Goal: Find specific page/section: Find specific page/section

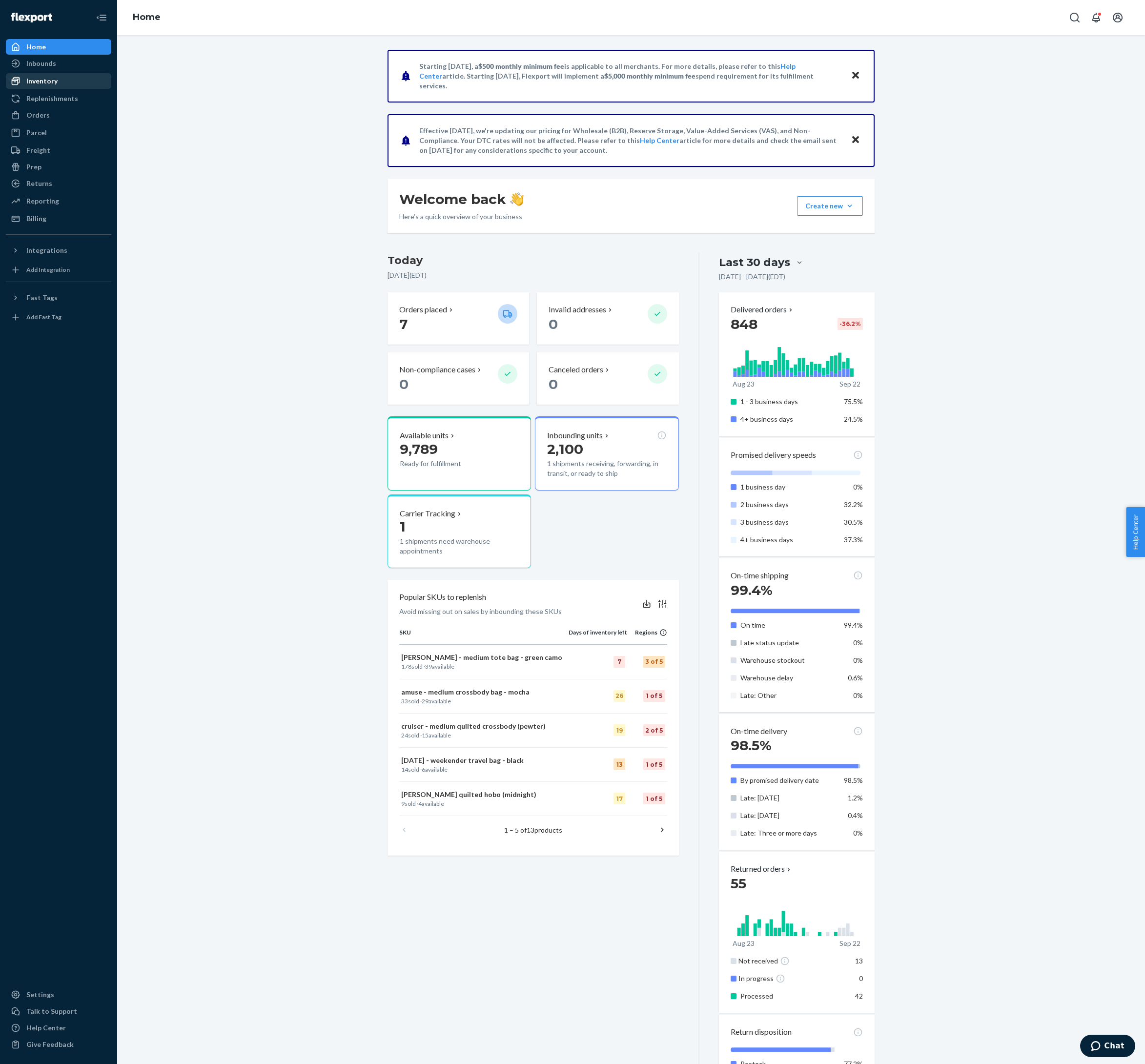
click at [51, 86] on div "Inventory" at bounding box center [42, 81] width 31 height 10
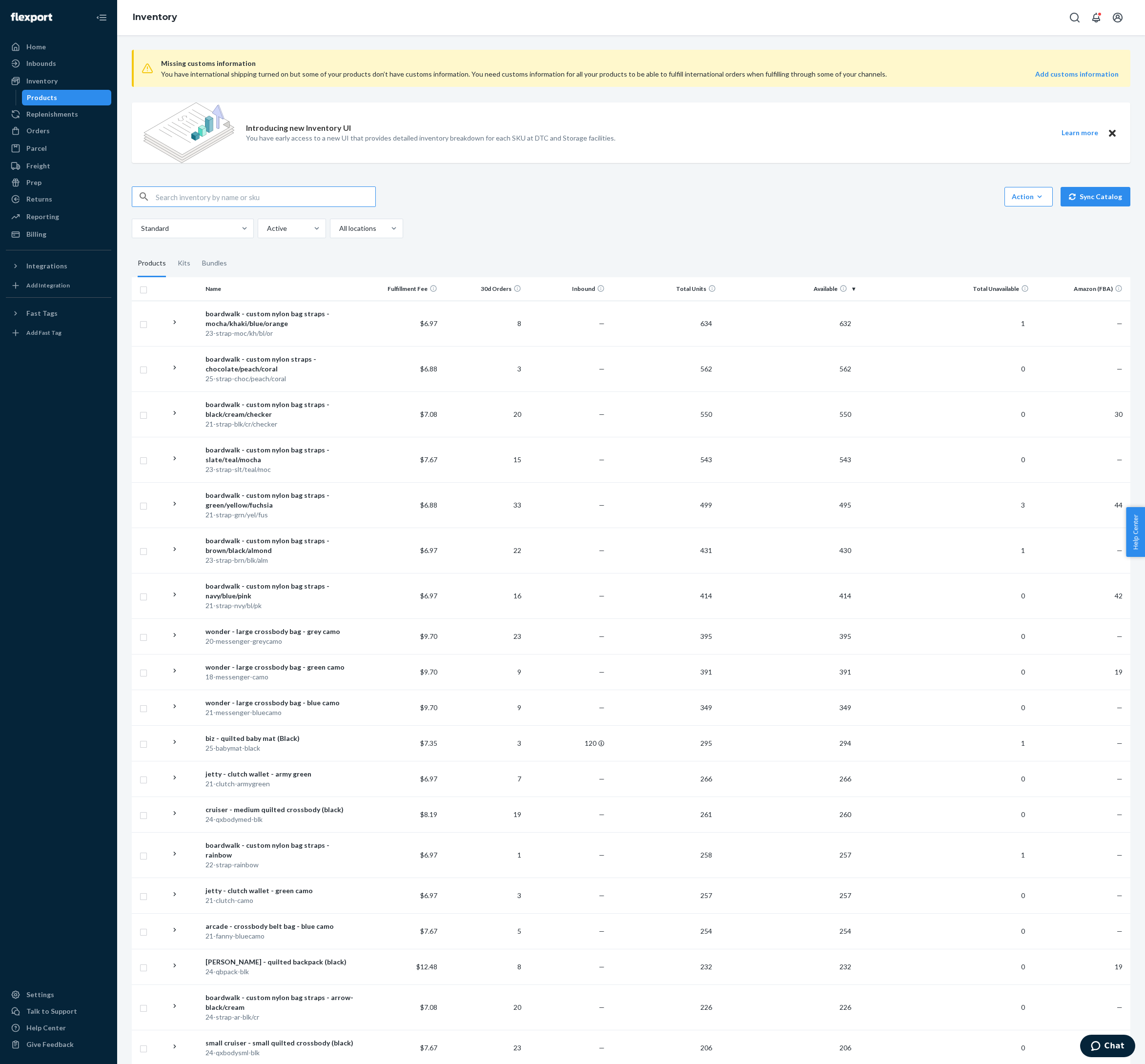
click at [213, 206] on input "text" at bounding box center [265, 196] width 220 height 20
type input "wonder"
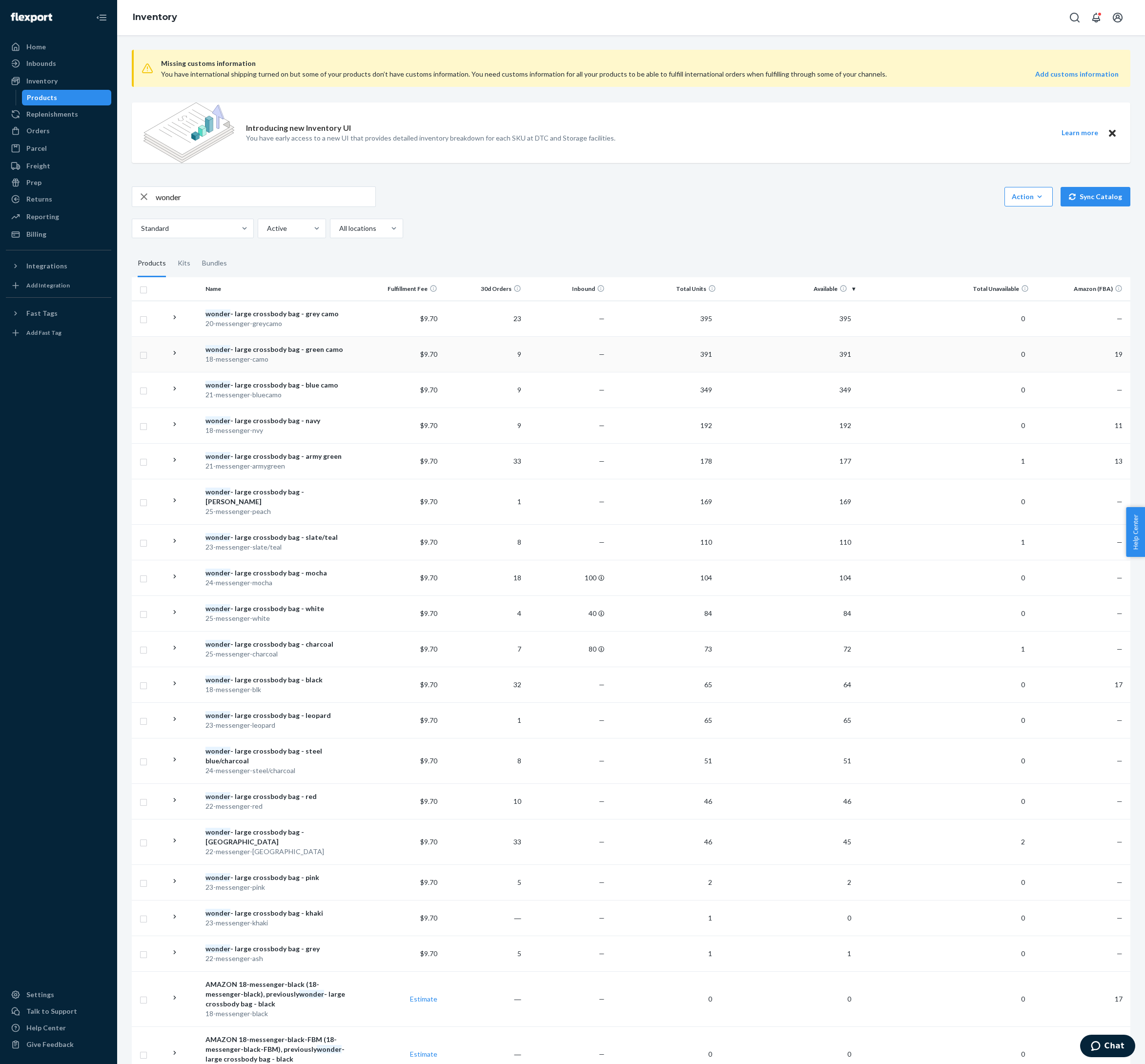
click at [303, 354] on div "wonder - large crossbody bag - green camo" at bounding box center [280, 349] width 149 height 10
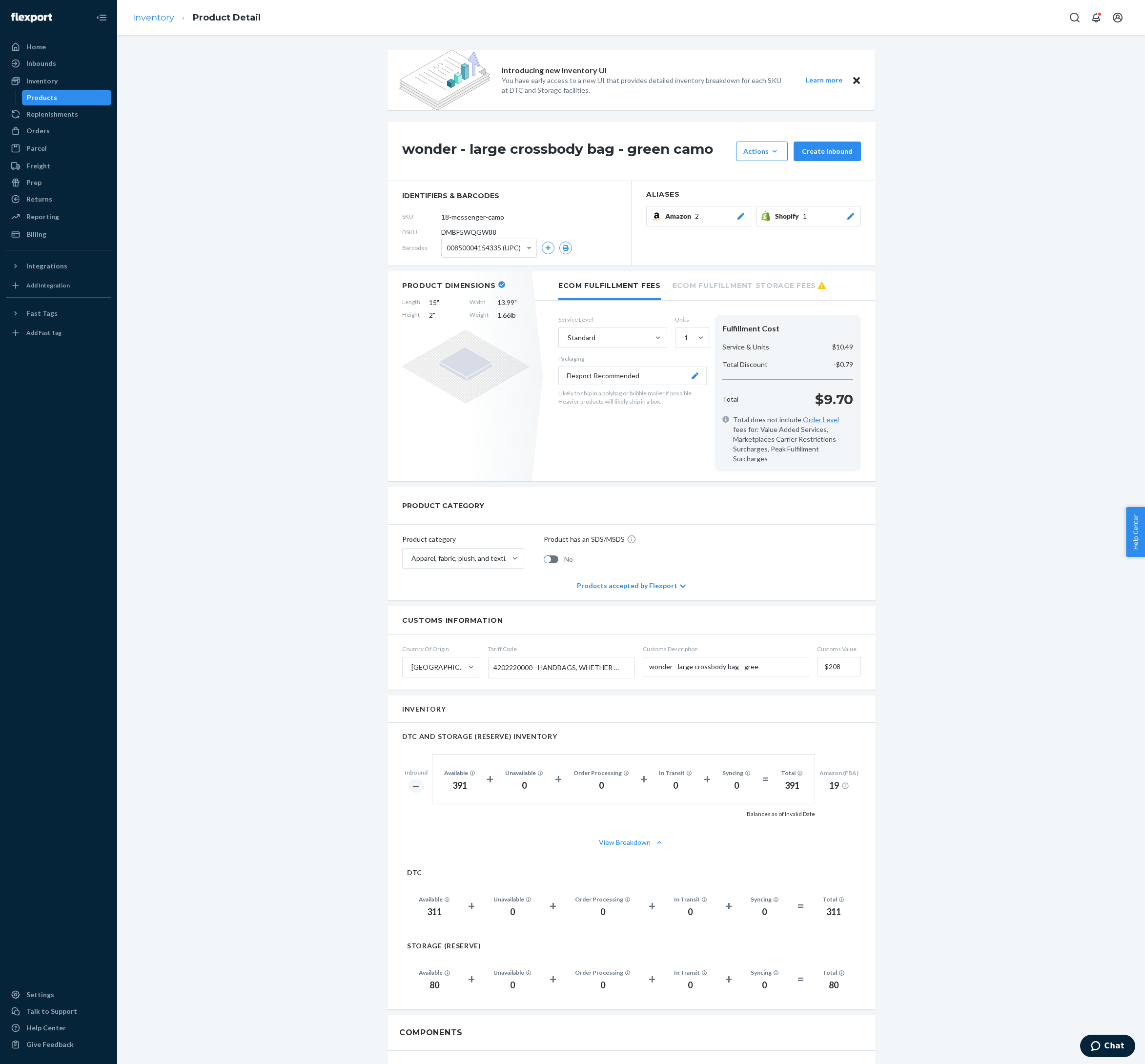
click at [170, 20] on link "Inventory" at bounding box center [153, 17] width 41 height 11
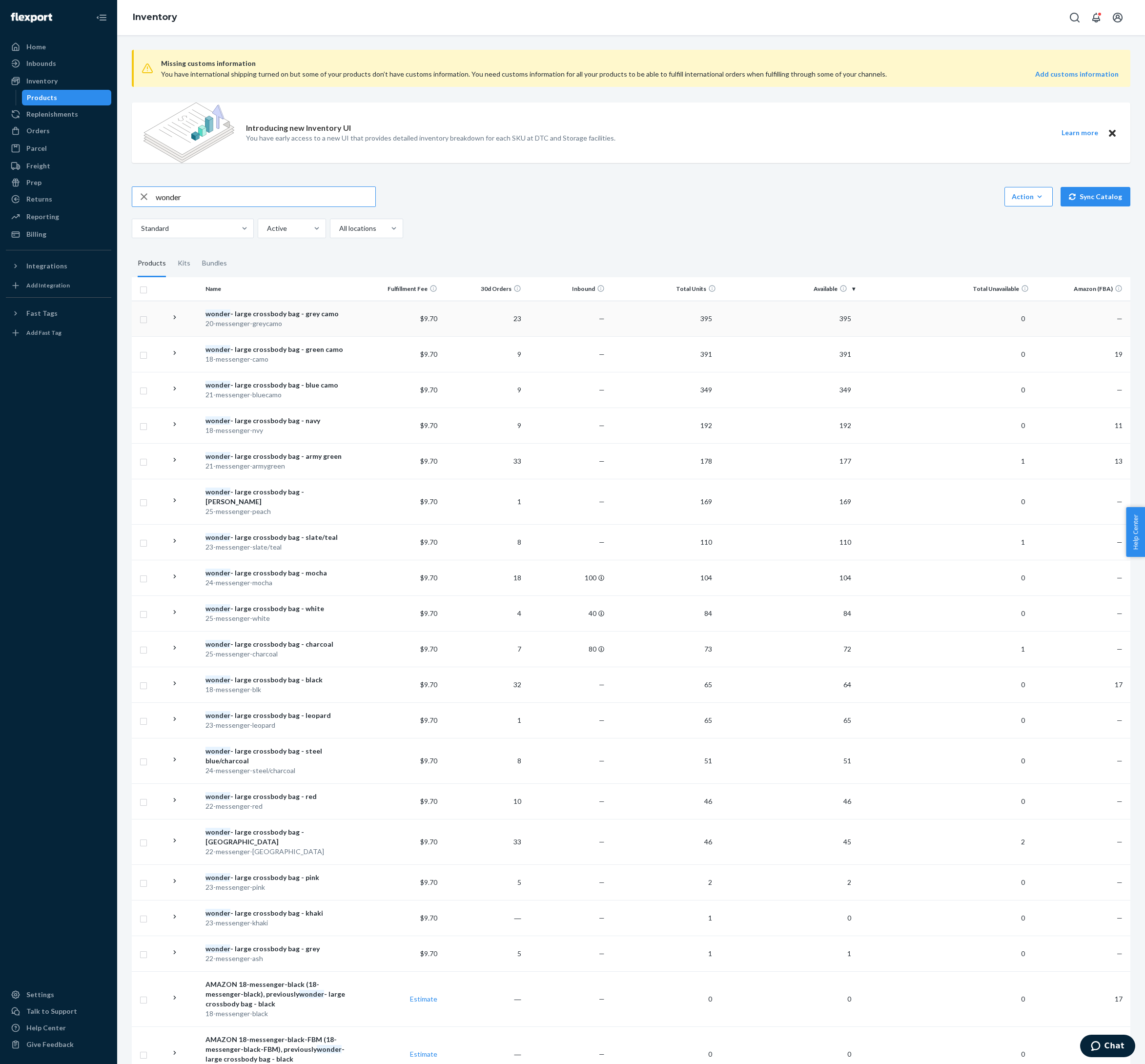
click at [311, 319] on div "wonder - large crossbody bag - grey camo" at bounding box center [280, 314] width 149 height 10
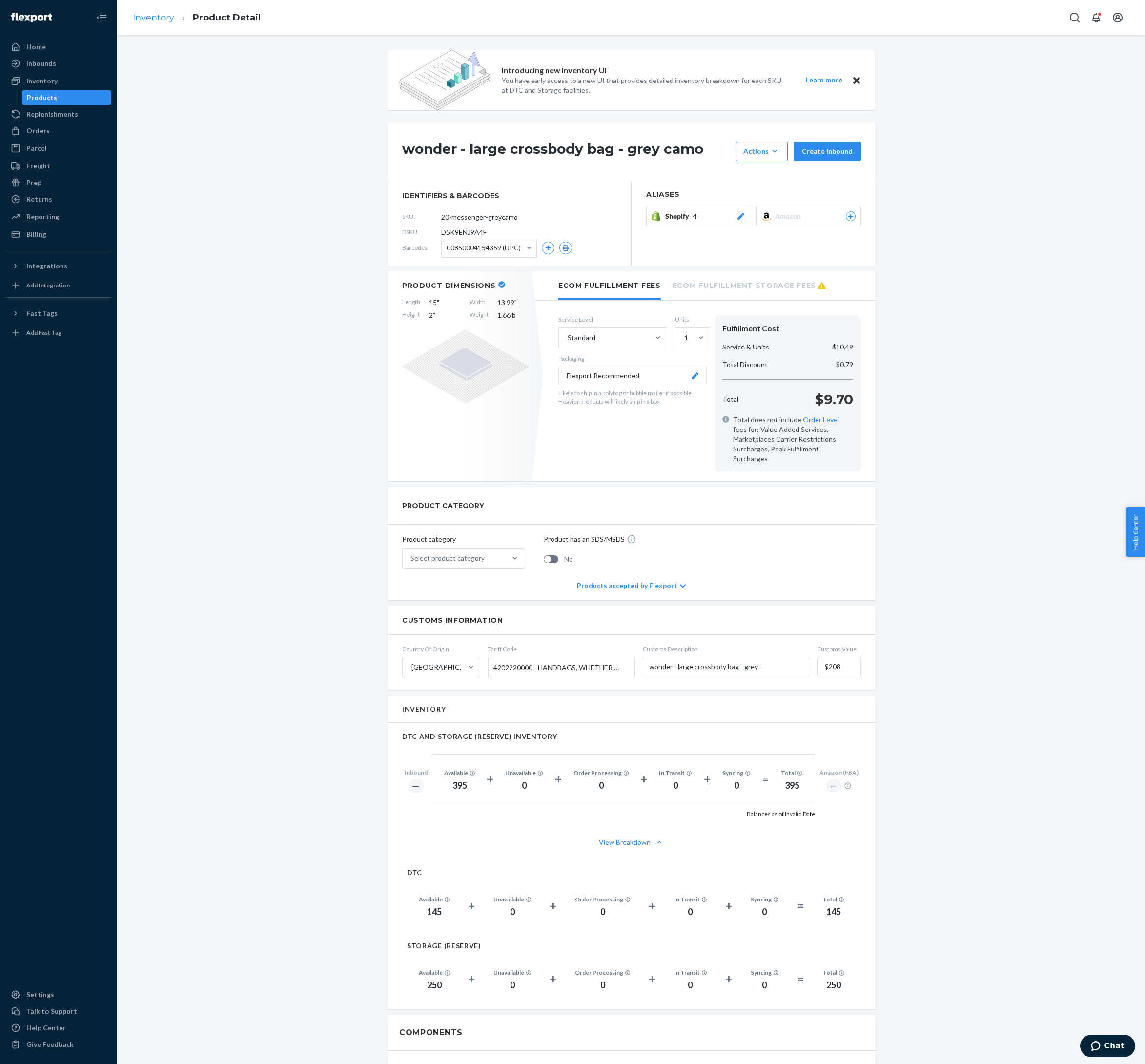
click at [174, 20] on link "Inventory" at bounding box center [153, 17] width 41 height 11
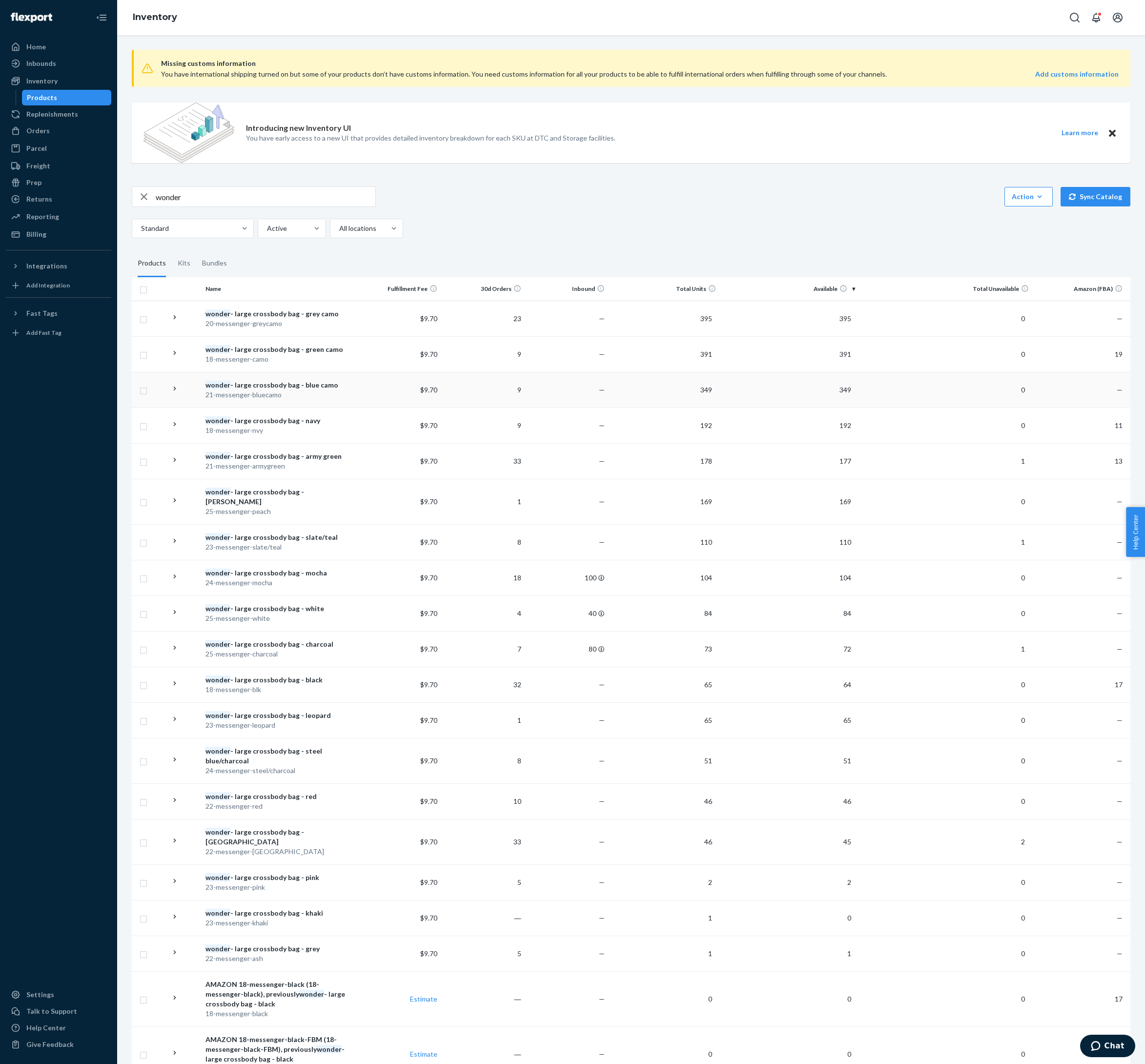
click at [338, 390] on div "wonder - large crossbody bag - blue camo" at bounding box center [280, 385] width 149 height 10
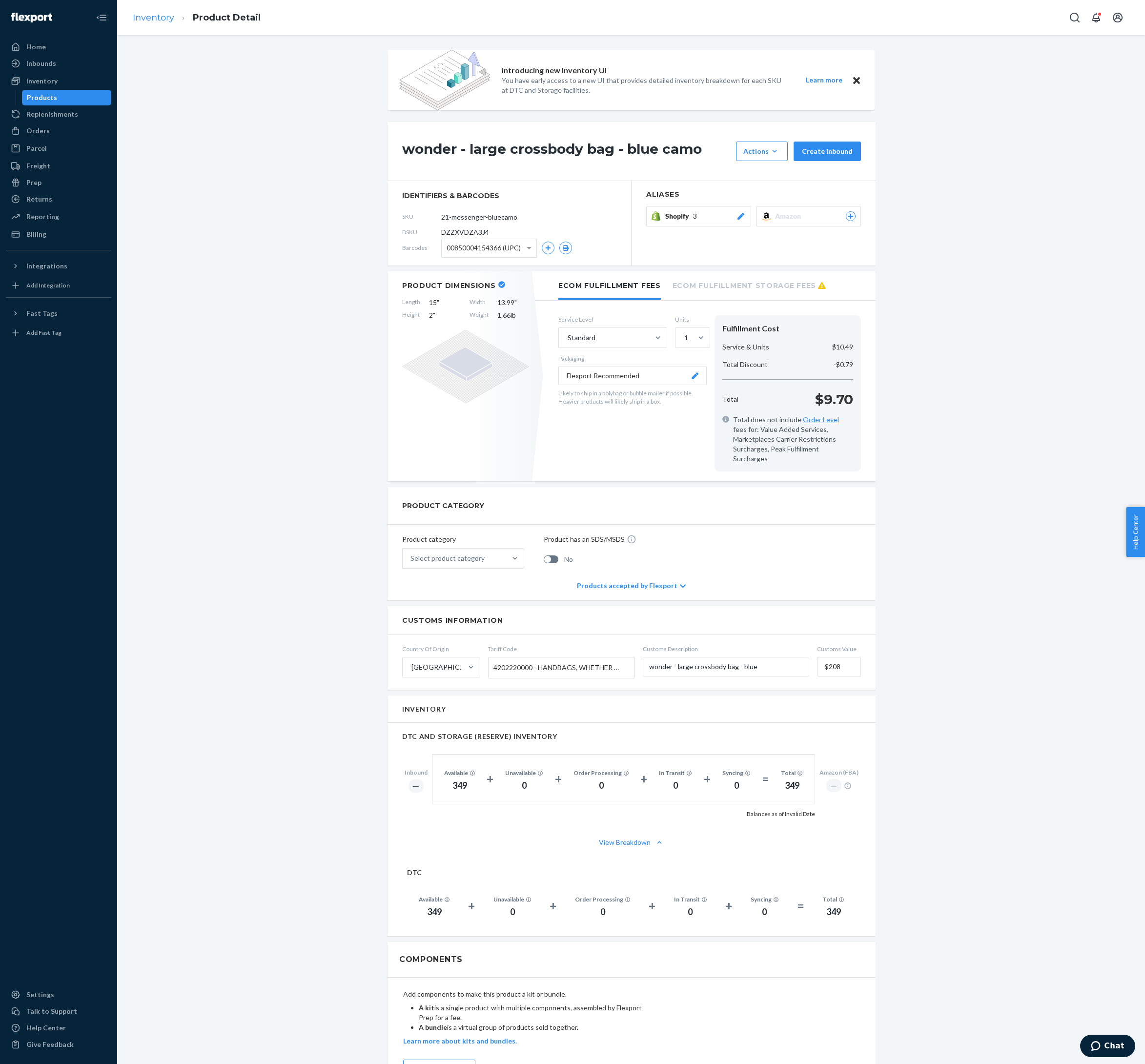
click at [173, 20] on link "Inventory" at bounding box center [153, 17] width 41 height 11
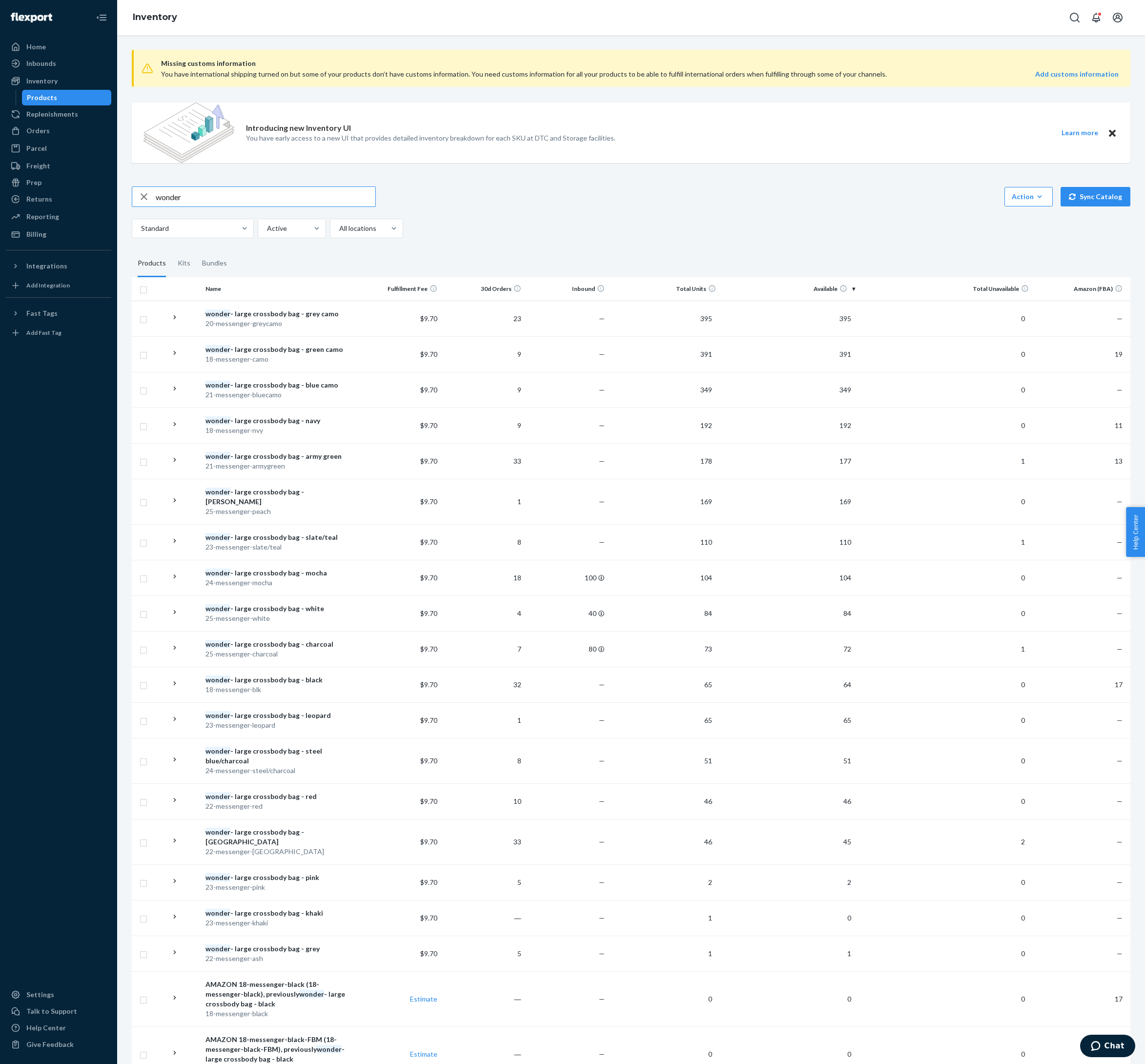
drag, startPoint x: 244, startPoint y: 229, endPoint x: 144, endPoint y: 220, distance: 100.4
click at [144, 220] on div "Missing customs information You have international shipping turned on but some …" at bounding box center [631, 616] width 1013 height 1148
type input "[PERSON_NAME]"
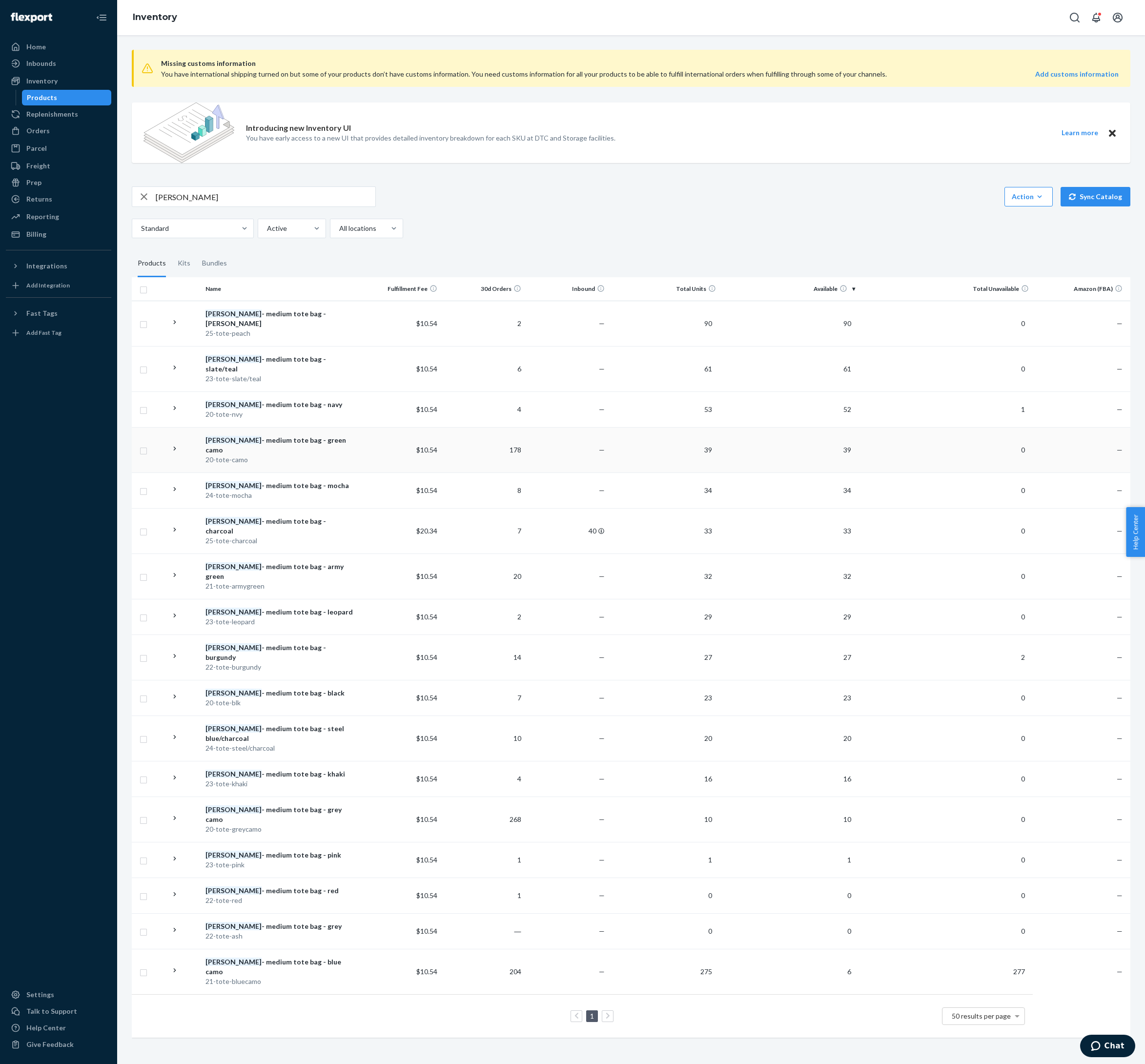
click at [330, 455] on div "[PERSON_NAME] - medium tote bag - green camo" at bounding box center [280, 445] width 149 height 20
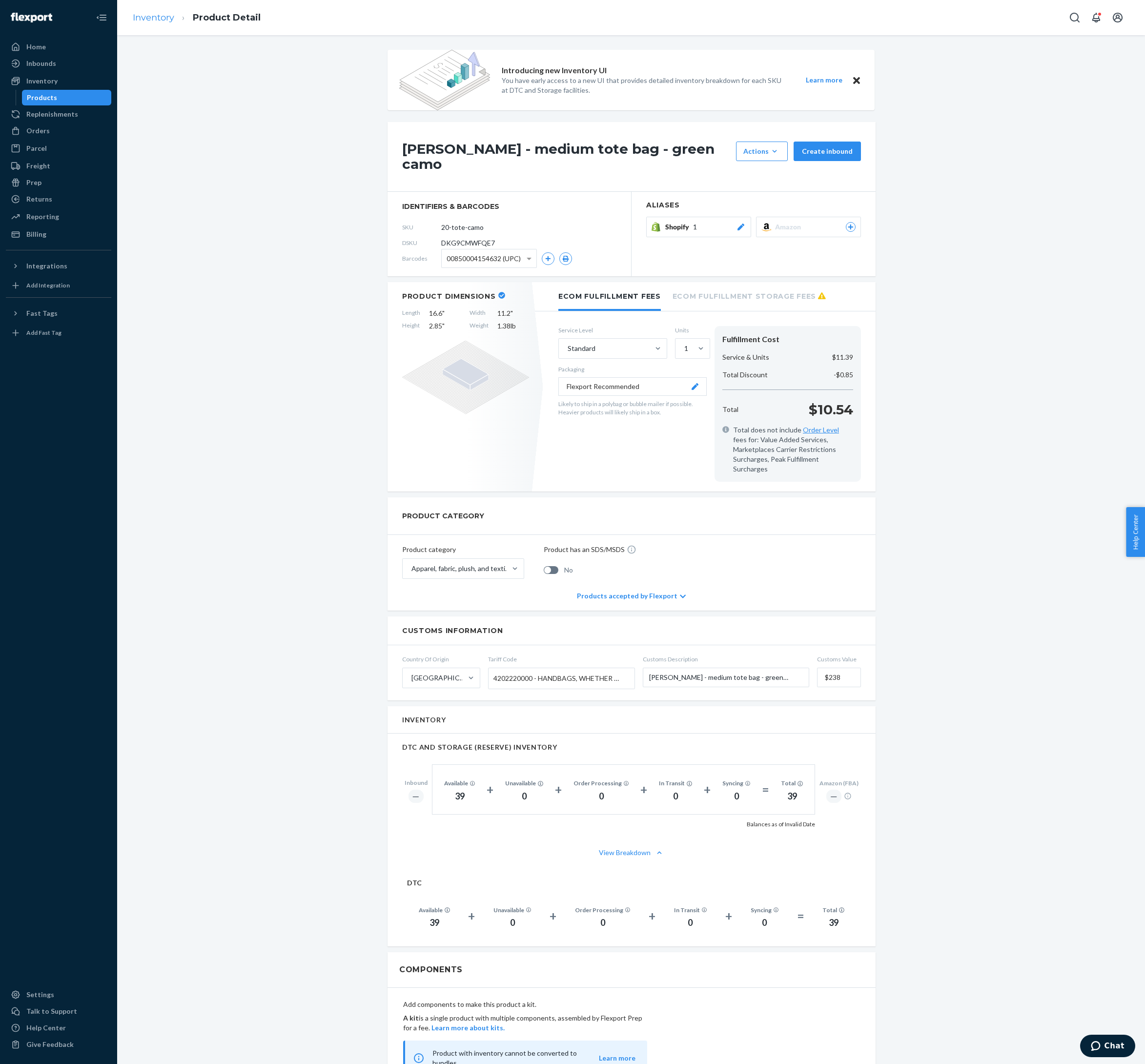
click at [174, 16] on link "Inventory" at bounding box center [153, 17] width 41 height 11
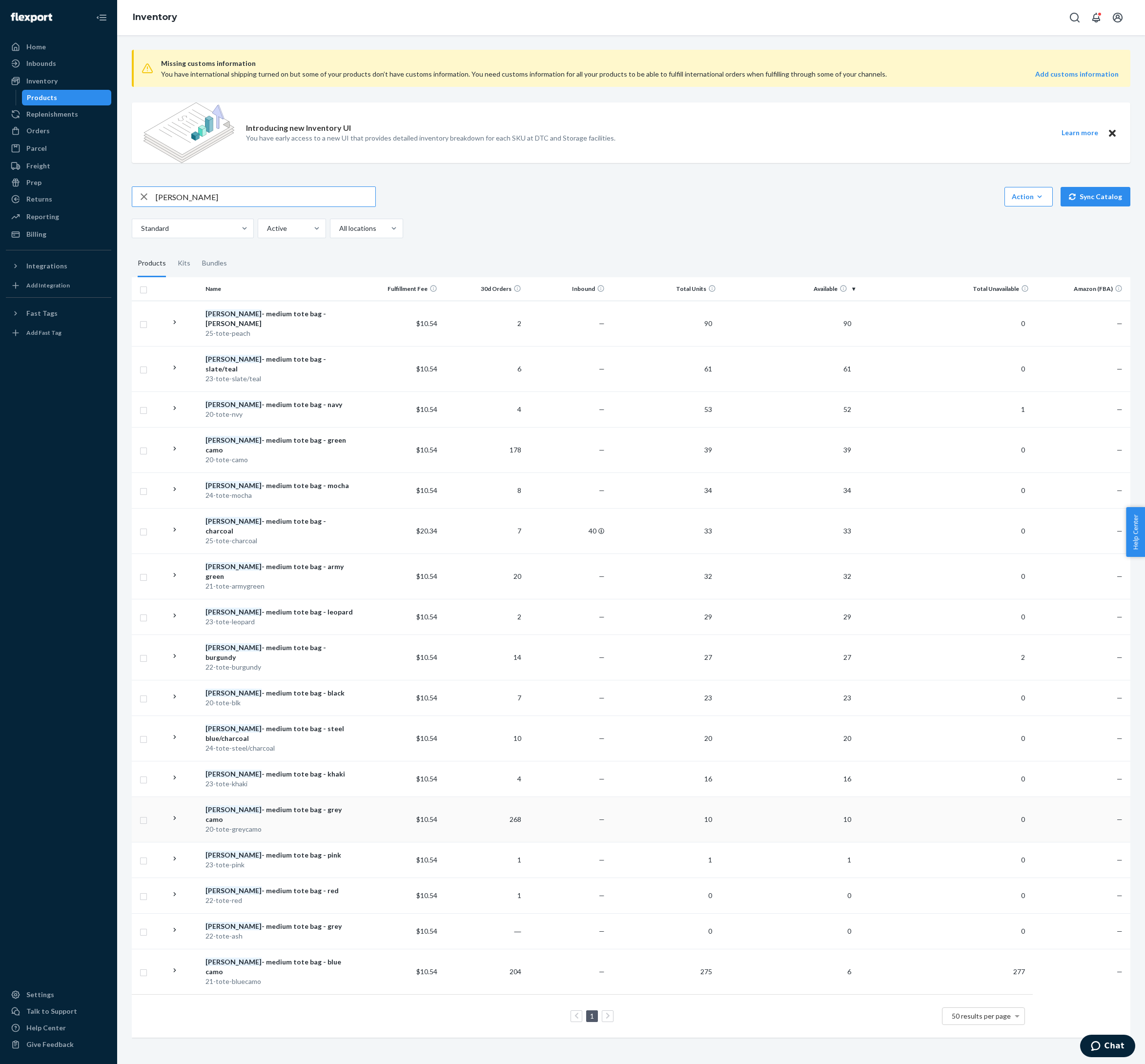
scroll to position [37, 0]
click at [308, 820] on div "[PERSON_NAME] - medium tote bag - grey camo" at bounding box center [280, 814] width 149 height 20
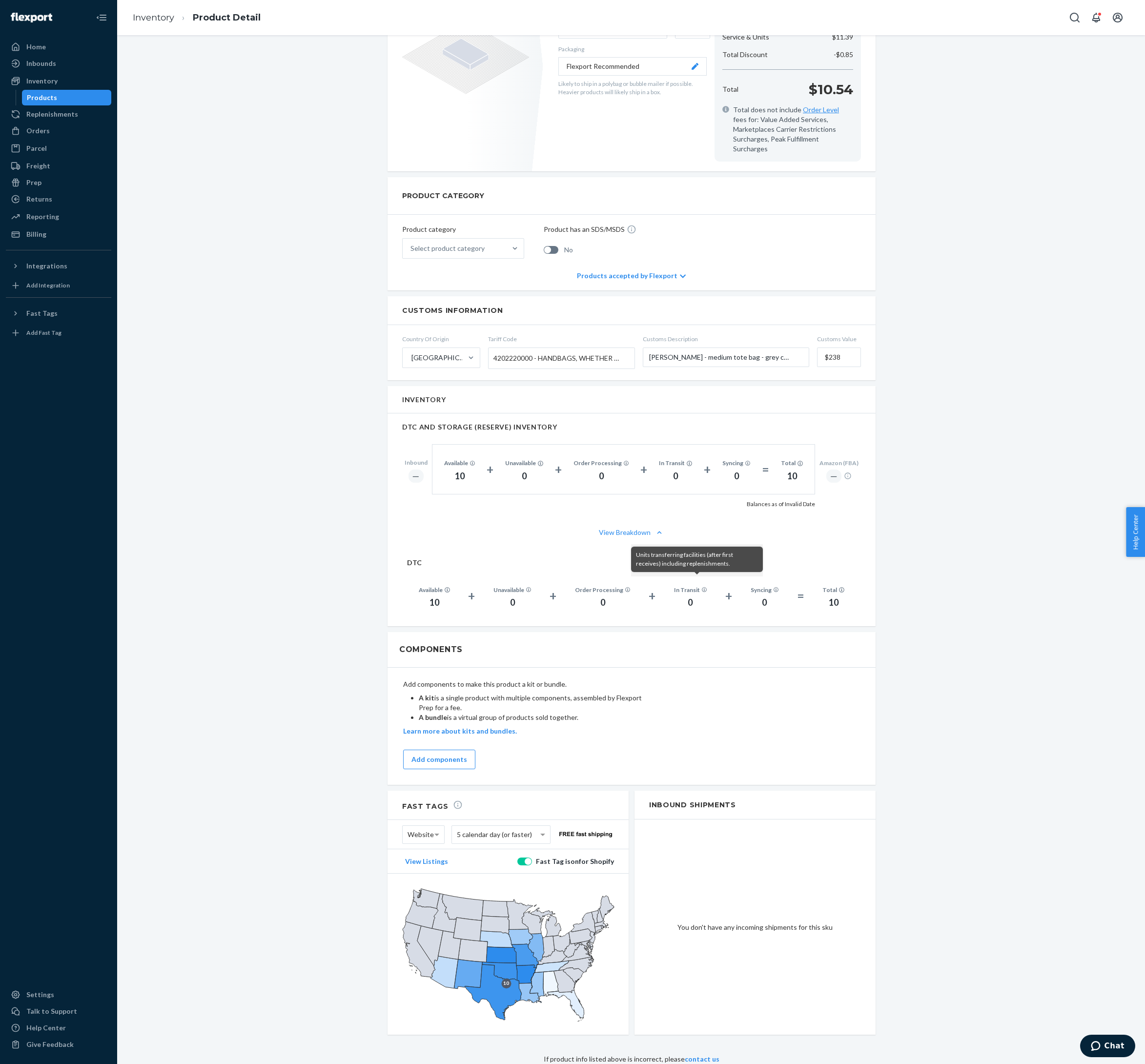
scroll to position [330, 0]
click at [174, 17] on link "Inventory" at bounding box center [153, 17] width 41 height 11
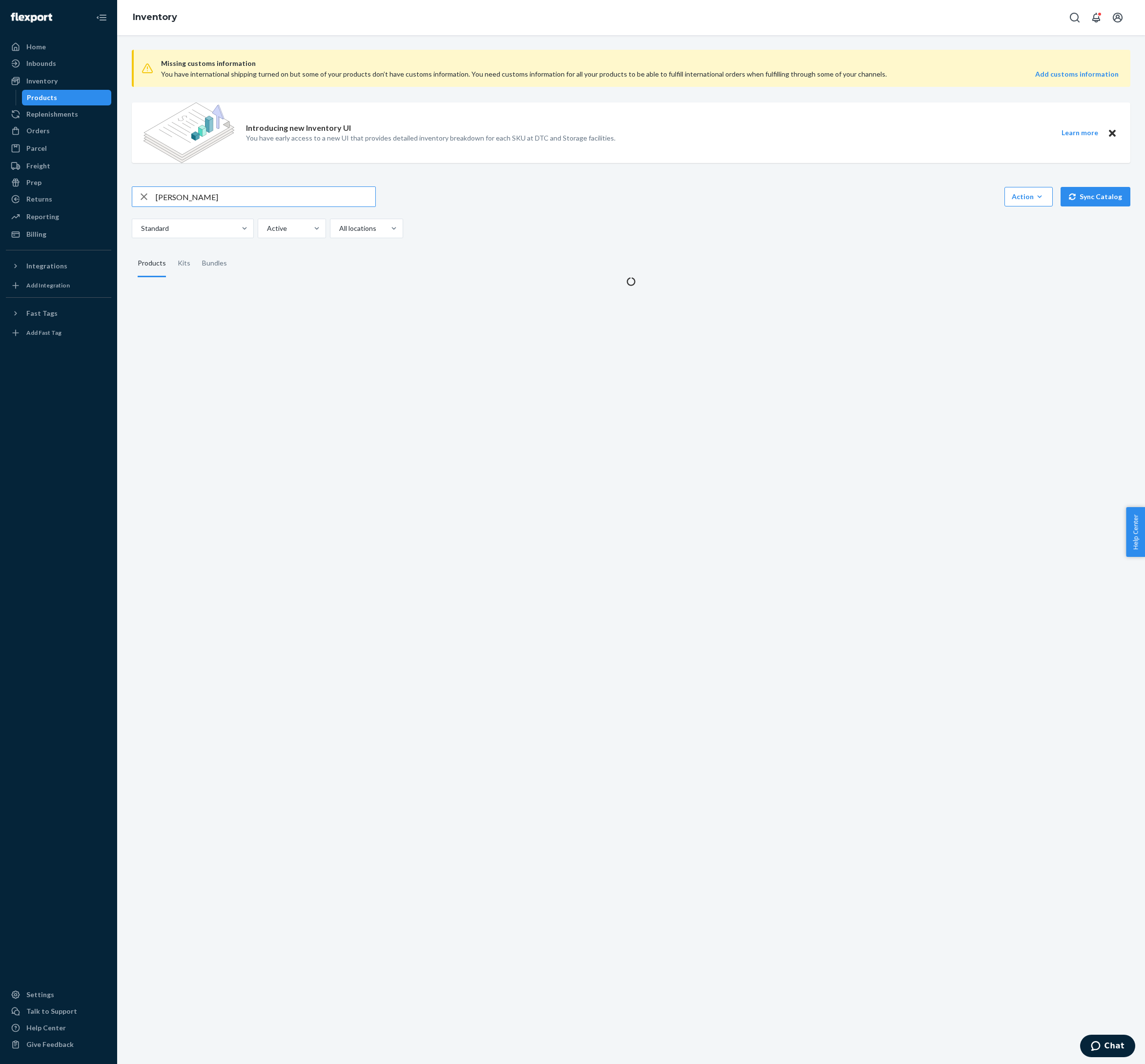
drag, startPoint x: 239, startPoint y: 229, endPoint x: 148, endPoint y: 226, distance: 91.0
click at [148, 206] on div "[PERSON_NAME]" at bounding box center [254, 196] width 243 height 20
type input "amuse"
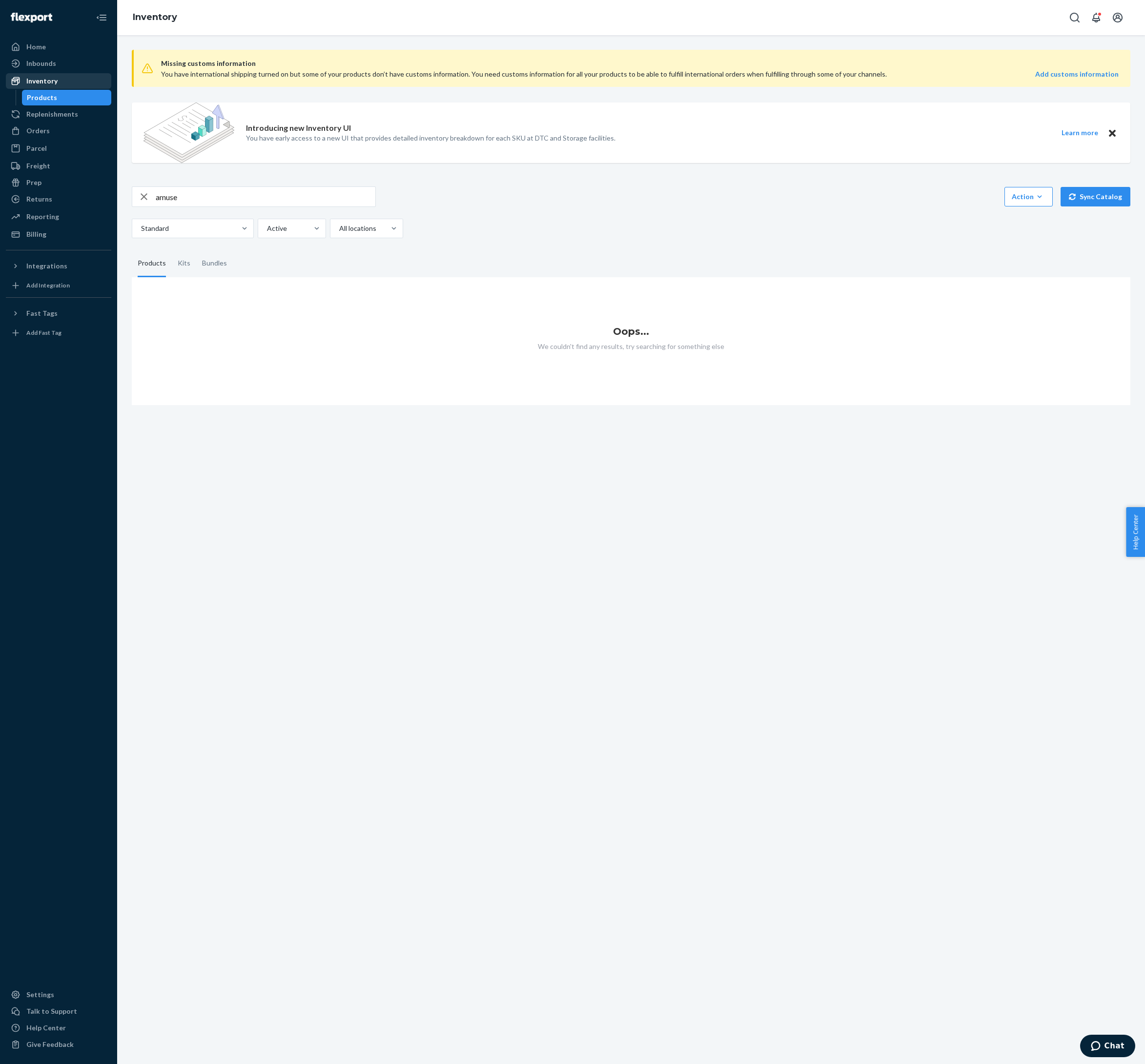
click at [48, 86] on div "Inventory" at bounding box center [42, 81] width 31 height 10
click at [50, 86] on div "Inventory" at bounding box center [42, 81] width 31 height 10
click at [45, 51] on div "Home" at bounding box center [36, 47] width 20 height 10
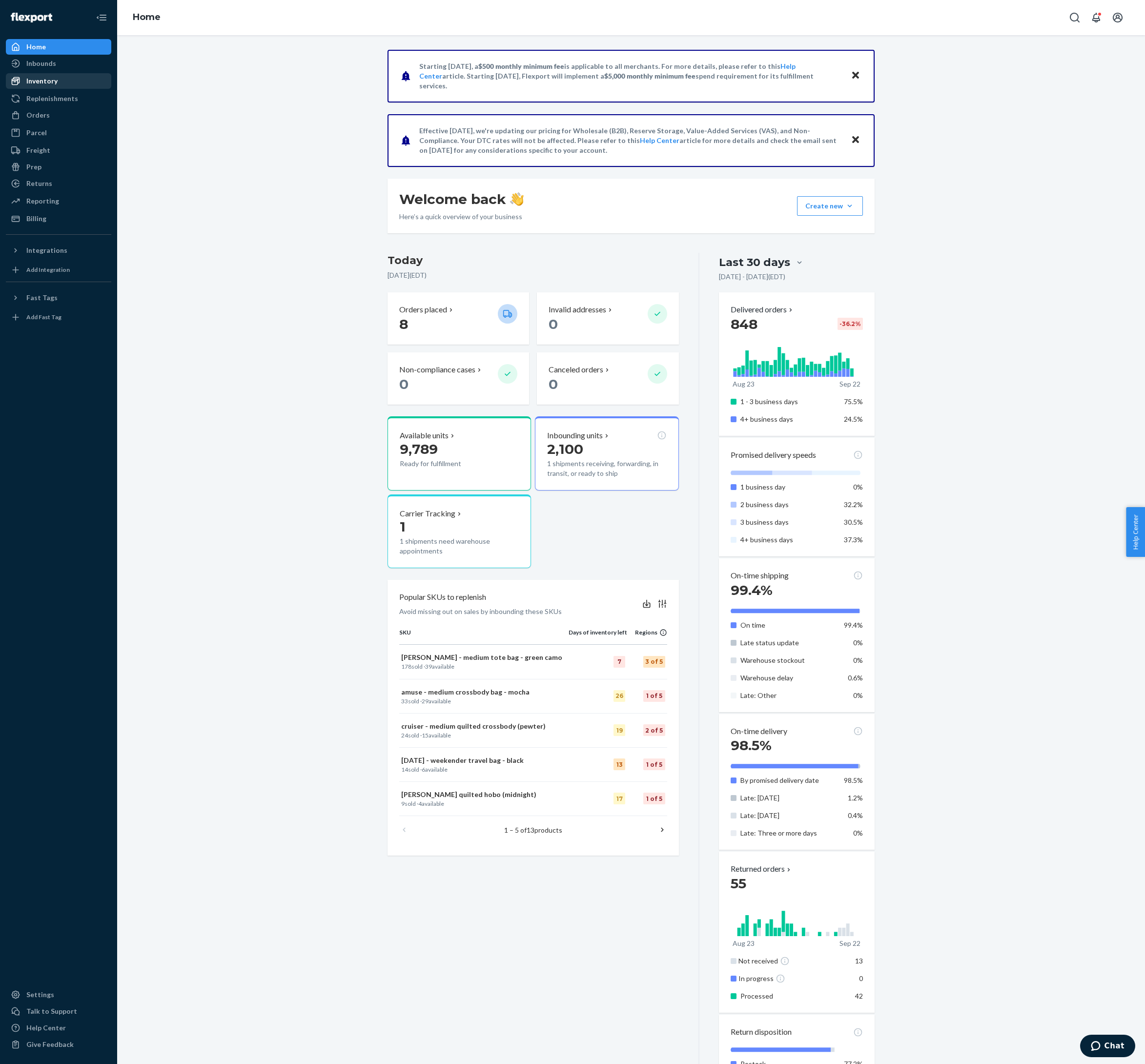
click at [51, 86] on div "Inventory" at bounding box center [42, 81] width 31 height 10
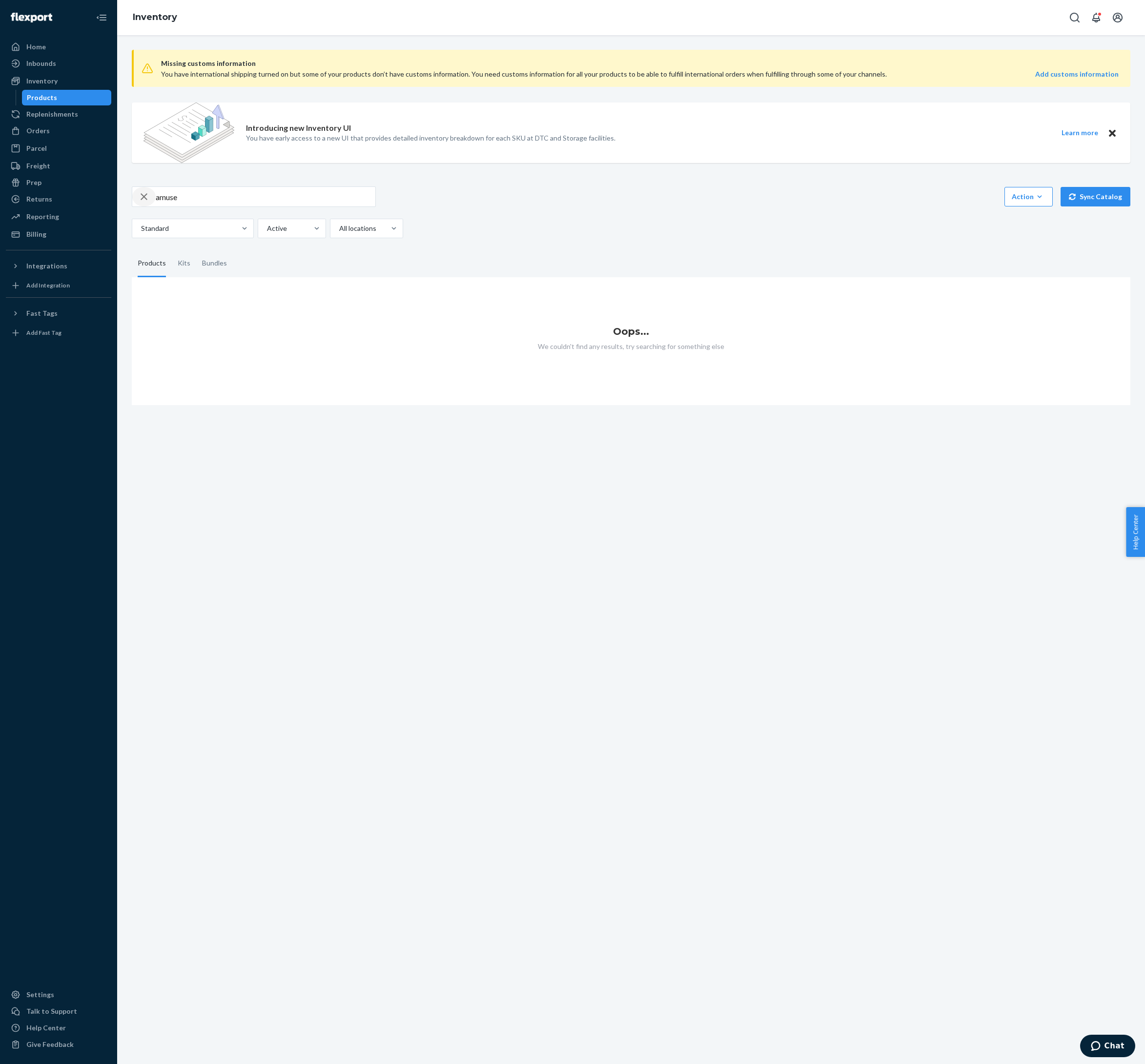
click at [147, 200] on icon "button" at bounding box center [144, 196] width 7 height 7
click at [46, 50] on div "Home" at bounding box center [36, 47] width 20 height 10
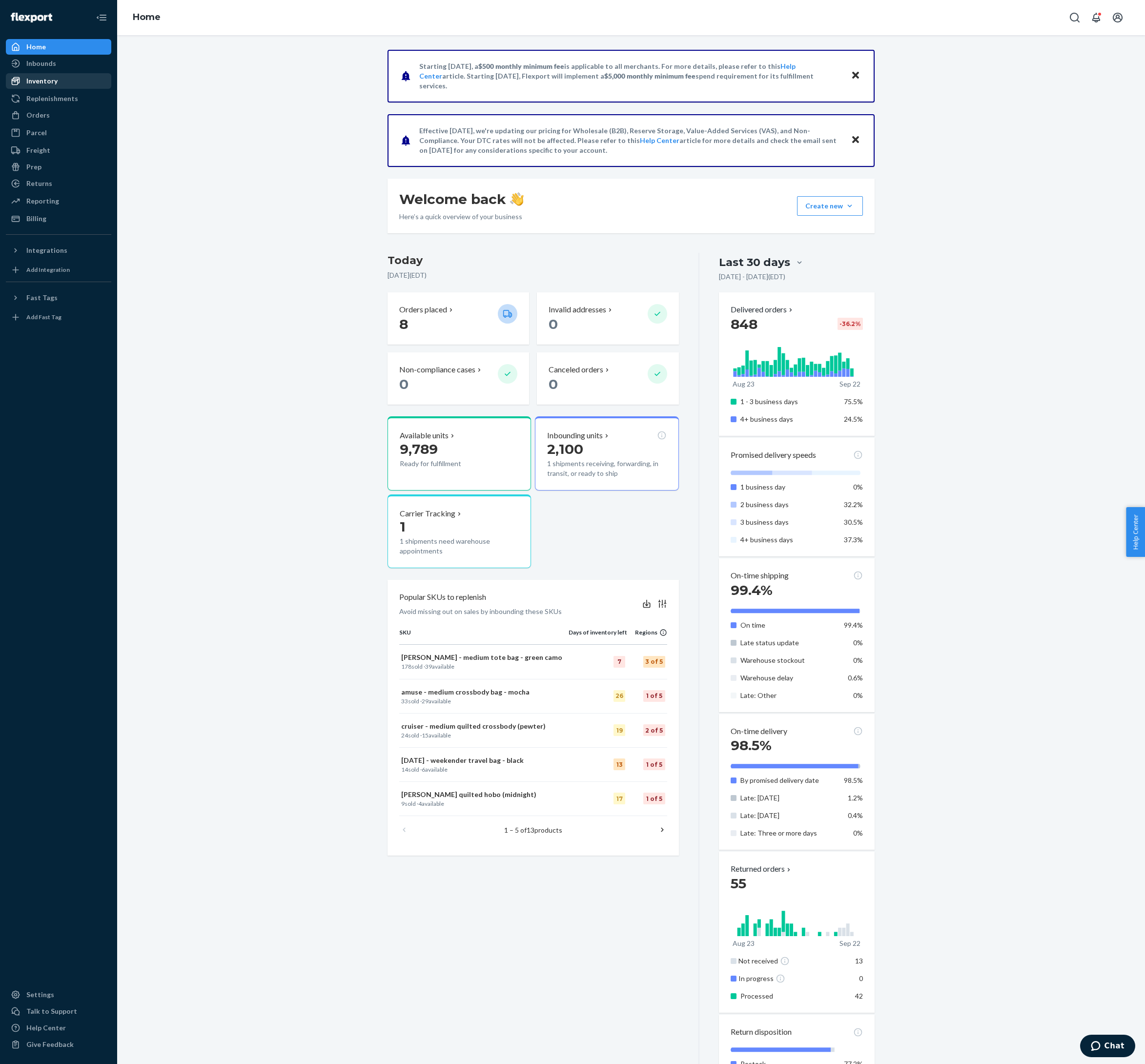
click at [54, 85] on div "Inventory" at bounding box center [42, 81] width 31 height 10
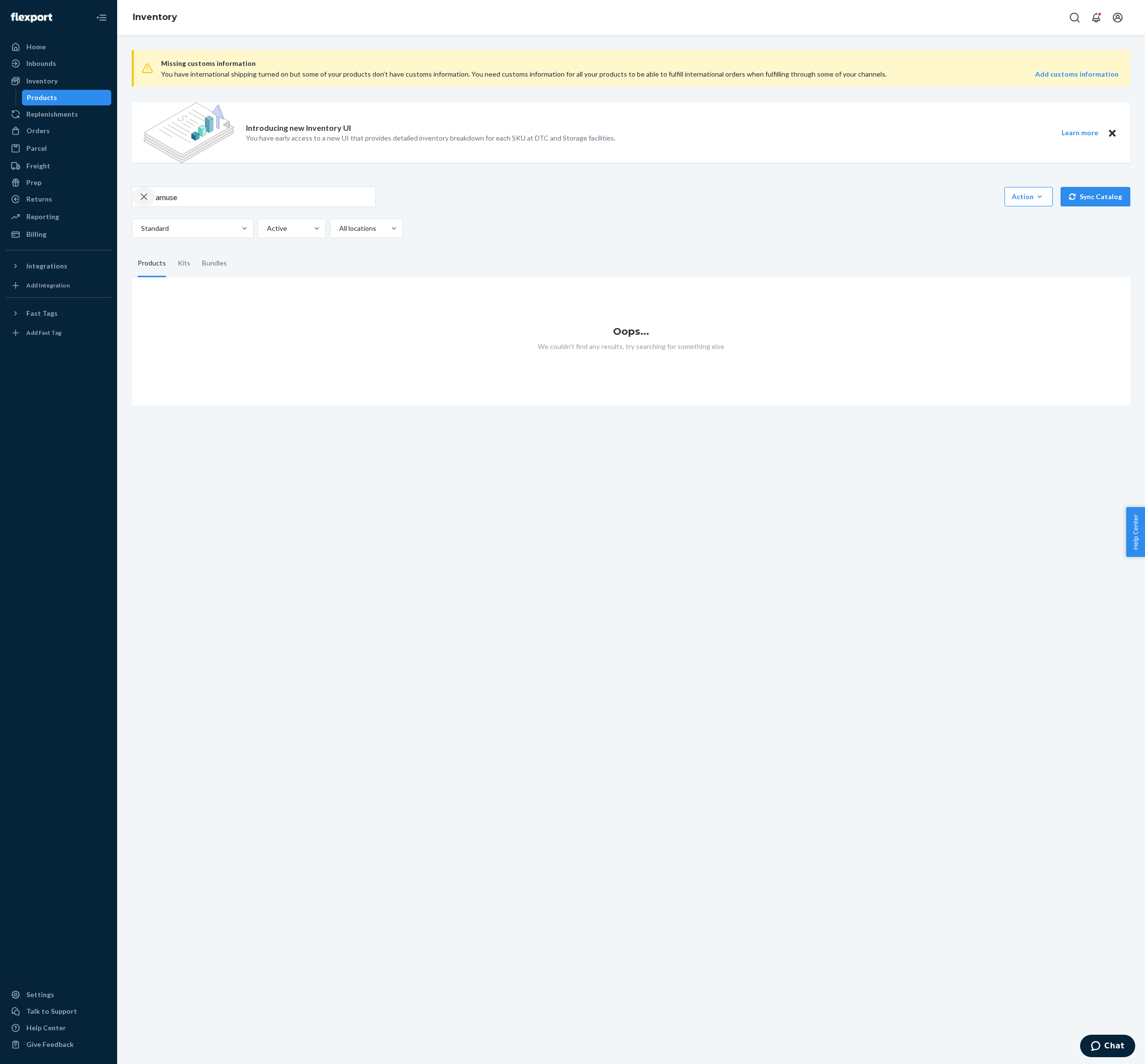
click at [150, 206] on icon "button" at bounding box center [144, 196] width 12 height 20
click at [45, 86] on div "Inventory" at bounding box center [42, 81] width 31 height 10
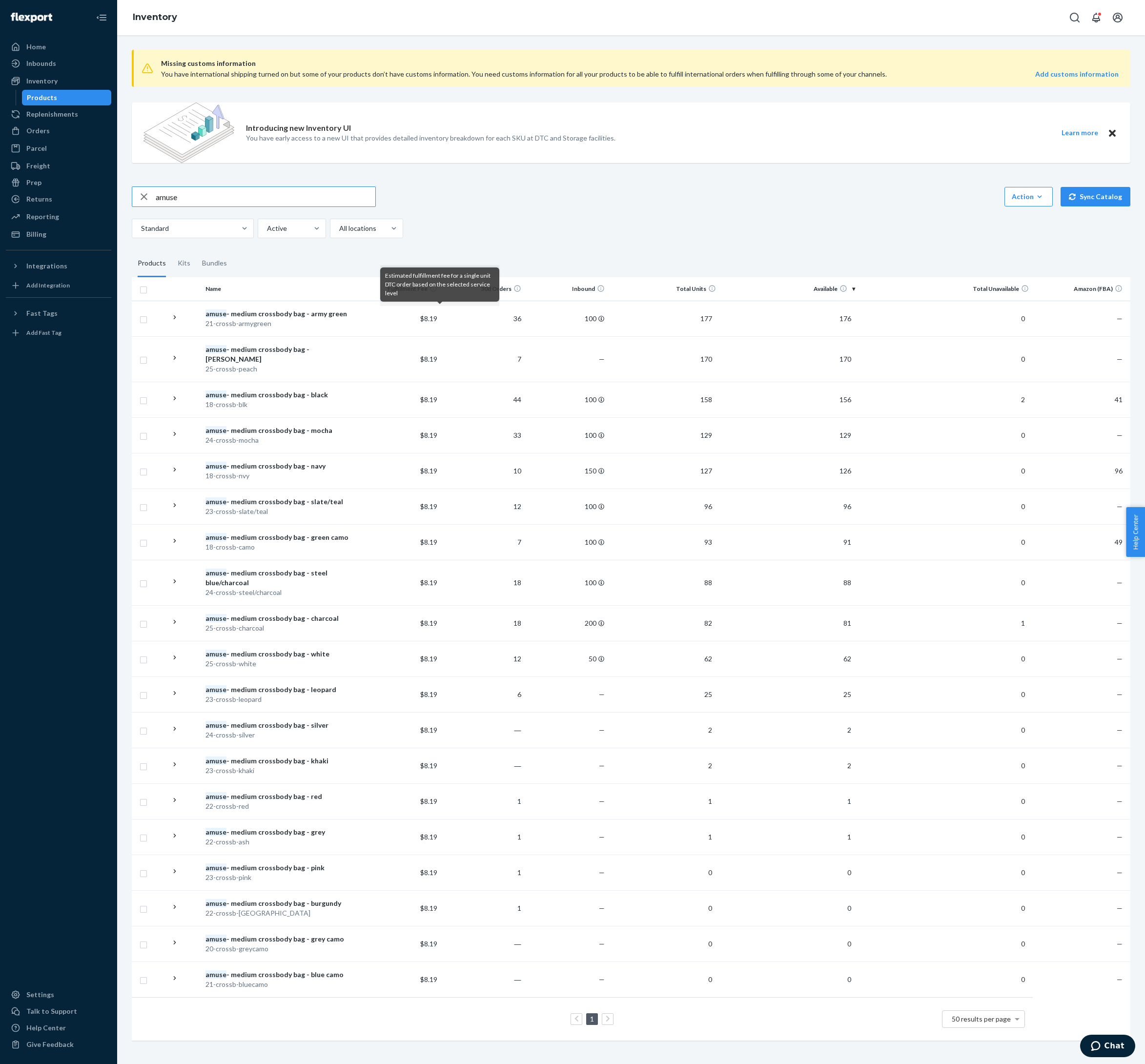
drag, startPoint x: 202, startPoint y: 223, endPoint x: 148, endPoint y: 220, distance: 54.1
click at [148, 206] on div "amuse" at bounding box center [254, 196] width 243 height 20
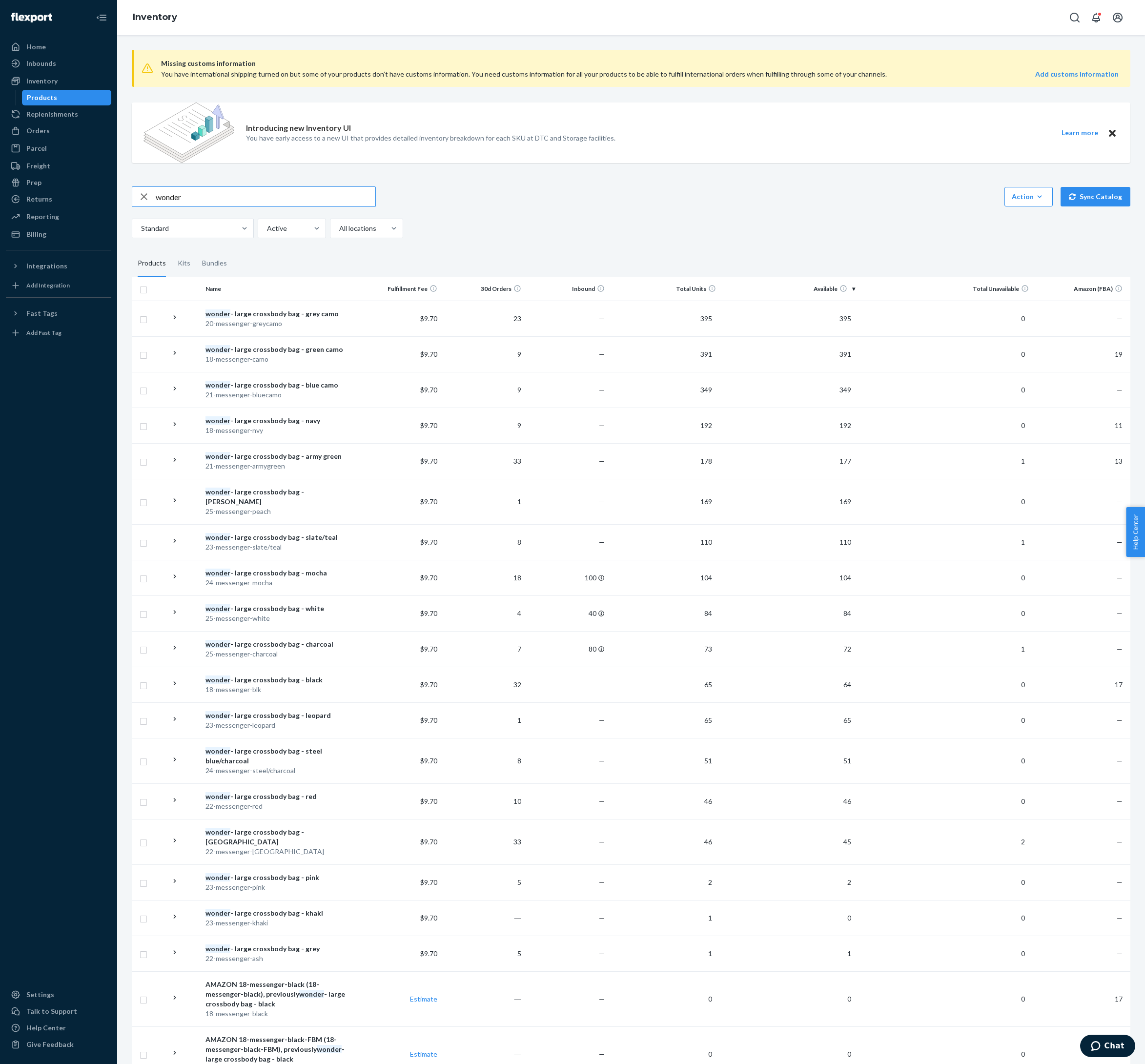
drag, startPoint x: 213, startPoint y: 226, endPoint x: 158, endPoint y: 220, distance: 55.3
click at [158, 206] on div "wonder" at bounding box center [254, 196] width 243 height 20
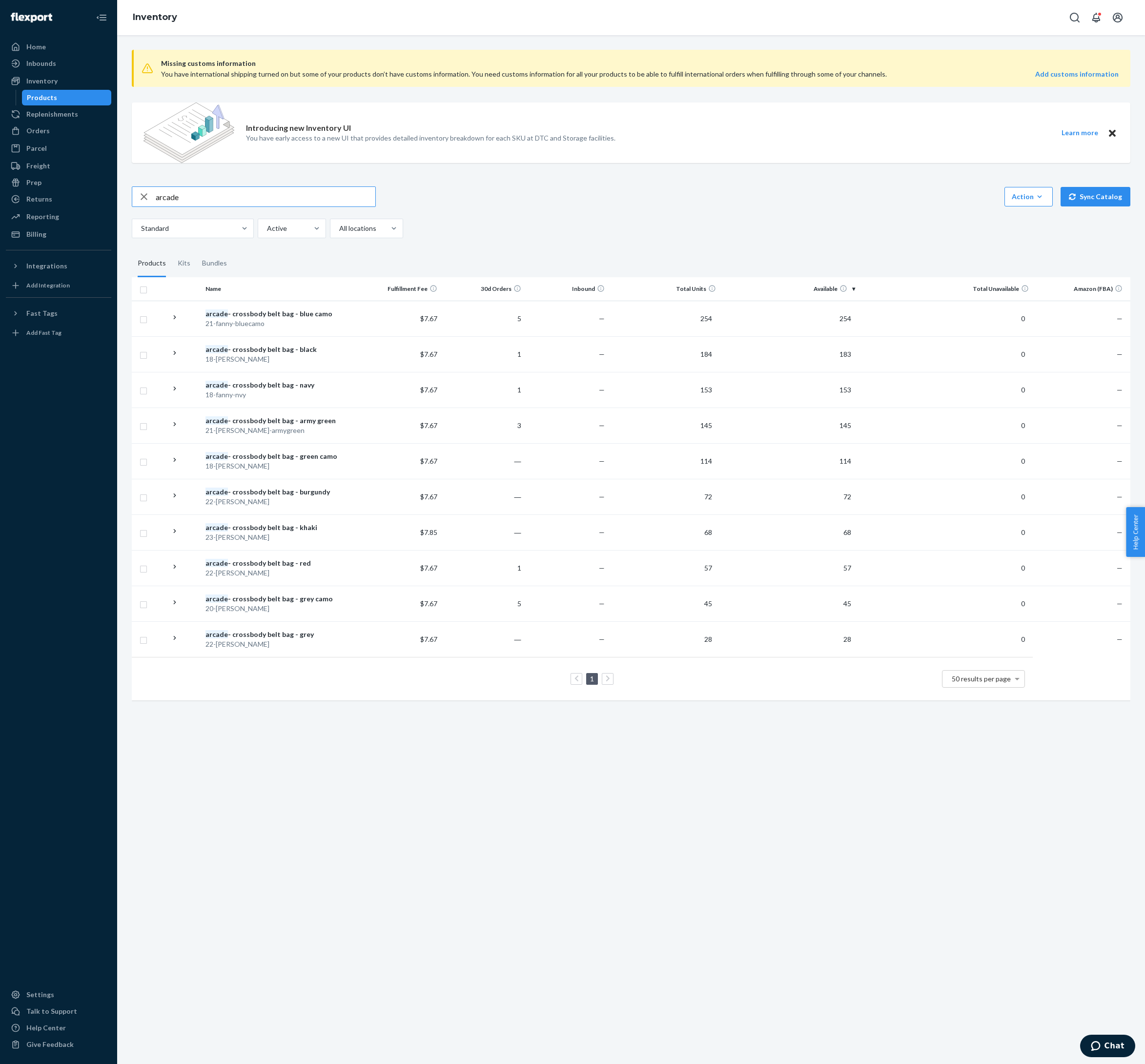
drag, startPoint x: 210, startPoint y: 227, endPoint x: 158, endPoint y: 227, distance: 52.0
click at [158, 206] on div "arcade" at bounding box center [254, 196] width 243 height 20
type input "jetty"
